Goal: Transaction & Acquisition: Purchase product/service

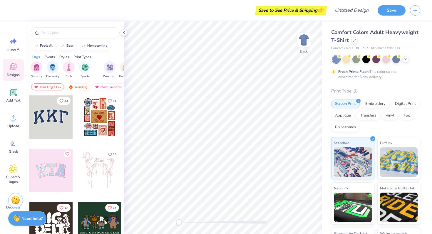
click at [15, 66] on icon at bounding box center [13, 66] width 9 height 9
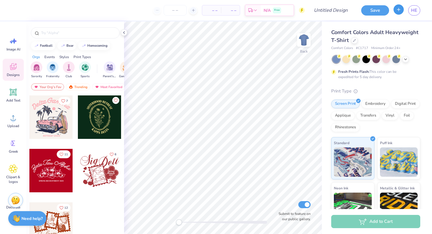
click at [398, 13] on button "button" at bounding box center [398, 9] width 10 height 10
click at [396, 6] on button "button" at bounding box center [398, 9] width 10 height 10
click at [254, 8] on div "Est. Delivery" at bounding box center [252, 11] width 15 height 11
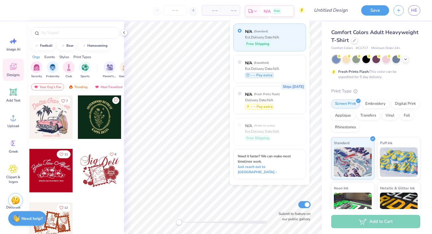
click at [254, 8] on div "Est. Delivery" at bounding box center [252, 11] width 15 height 11
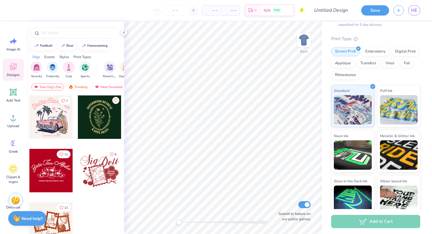
scroll to position [61, 0]
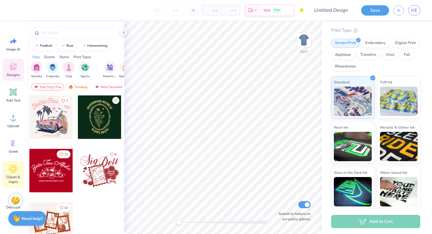
click at [9, 173] on div "Clipart & logos" at bounding box center [13, 174] width 21 height 27
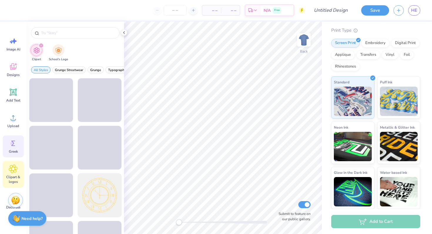
click at [13, 142] on circle at bounding box center [12, 143] width 4 height 4
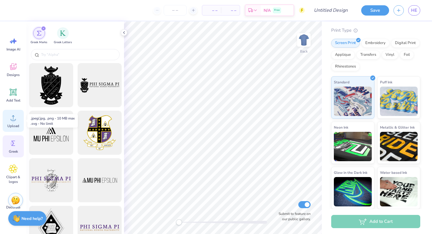
click at [12, 125] on span "Upload" at bounding box center [13, 126] width 12 height 5
click at [15, 62] on icon at bounding box center [13, 66] width 9 height 9
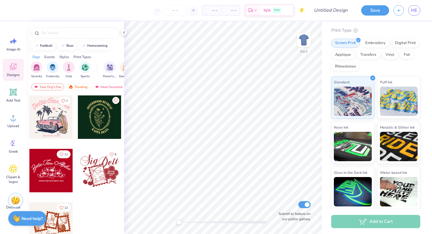
click at [15, 62] on icon at bounding box center [13, 66] width 9 height 9
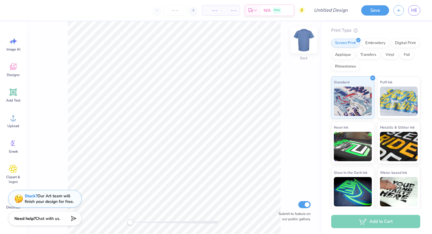
click at [306, 35] on img at bounding box center [303, 39] width 23 height 23
click at [306, 35] on img at bounding box center [304, 40] width 12 height 12
click at [411, 13] on span "HE" at bounding box center [414, 10] width 6 height 7
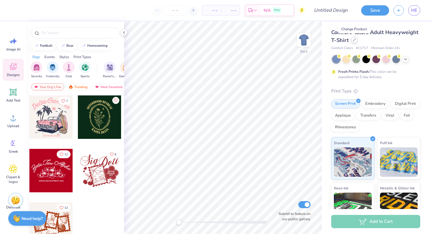
click at [355, 41] on div at bounding box center [354, 40] width 6 height 6
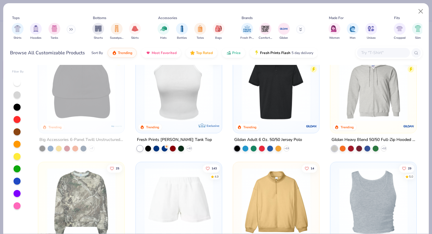
scroll to position [1389, 0]
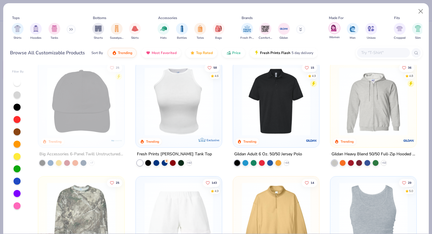
click at [335, 29] on img "filter for Women" at bounding box center [334, 28] width 7 height 7
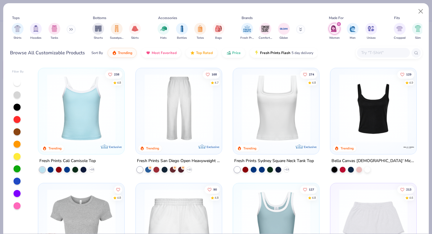
click at [303, 30] on button at bounding box center [300, 29] width 9 height 9
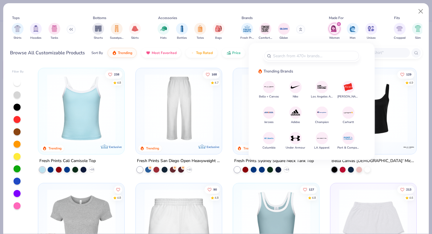
click at [303, 30] on button at bounding box center [300, 29] width 9 height 9
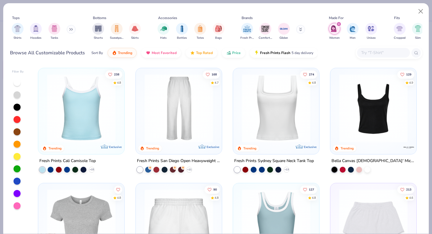
click at [72, 30] on icon at bounding box center [71, 29] width 4 height 3
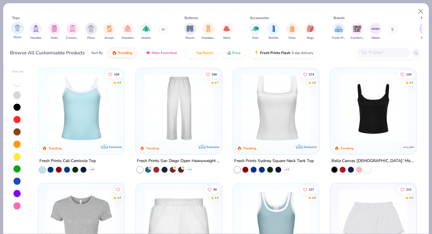
click at [16, 32] on div "filter for Shirts" at bounding box center [18, 28] width 12 height 12
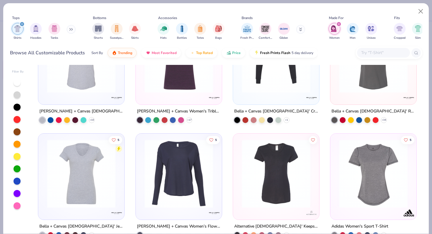
scroll to position [1446, 0]
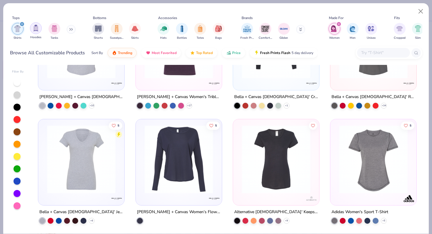
click at [36, 27] on img "filter for Hoodies" at bounding box center [36, 28] width 6 height 7
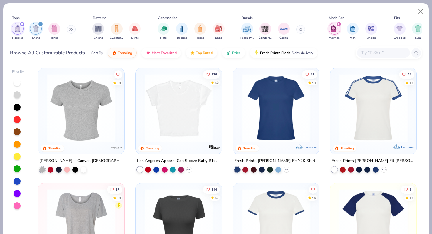
click at [40, 26] on div "filter for Shirts" at bounding box center [40, 23] width 5 height 5
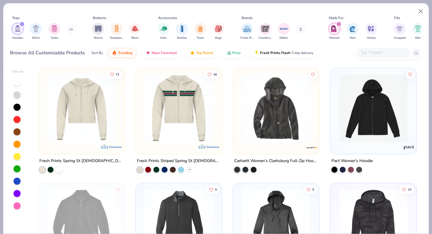
click at [20, 27] on img "filter for Hoodies" at bounding box center [17, 28] width 6 height 7
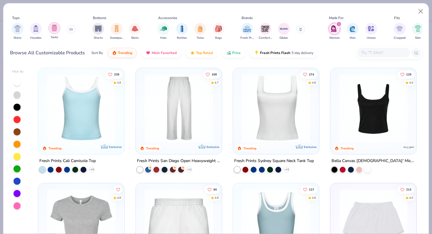
click at [52, 31] on img "filter for Tanks" at bounding box center [54, 28] width 6 height 7
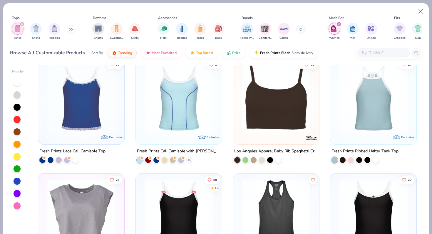
scroll to position [357, 0]
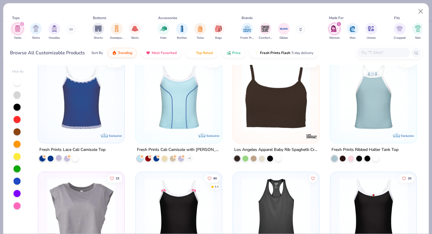
click at [59, 158] on div at bounding box center [59, 158] width 6 height 6
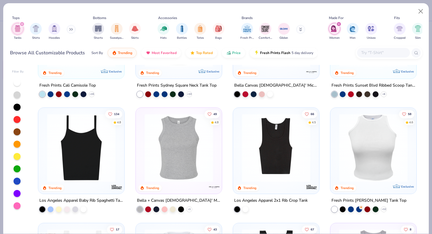
scroll to position [71, 0]
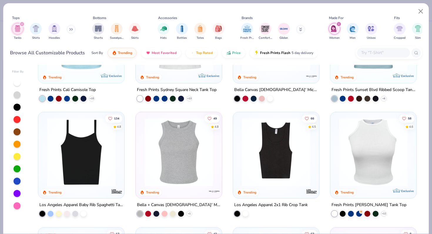
click at [22, 23] on div "filter for Tanks" at bounding box center [21, 23] width 5 height 5
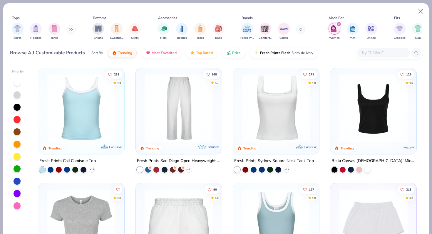
click at [70, 30] on icon at bounding box center [70, 29] width 1 height 2
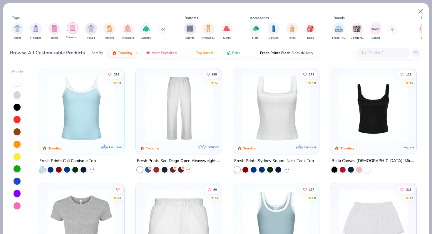
click at [69, 32] on div "filter for Crewnecks" at bounding box center [73, 28] width 12 height 12
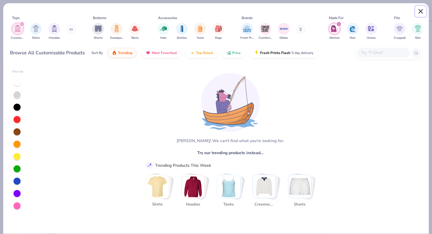
click at [419, 13] on button "Close" at bounding box center [420, 11] width 11 height 11
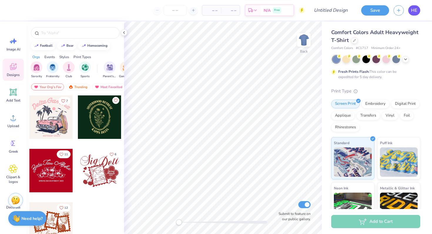
click at [415, 14] on link "HE" at bounding box center [414, 10] width 12 height 10
